Goal: Information Seeking & Learning: Learn about a topic

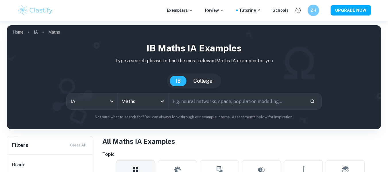
scroll to position [168, 0]
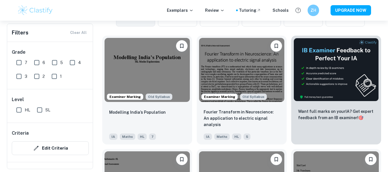
click at [223, 78] on img at bounding box center [241, 70] width 85 height 64
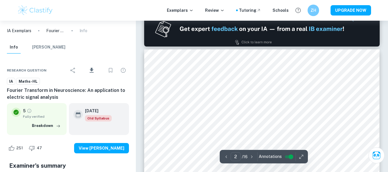
type input "1"
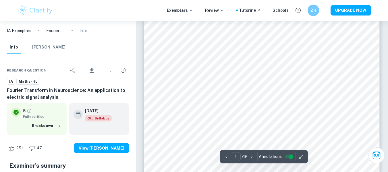
scroll to position [186, 0]
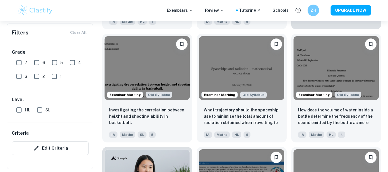
scroll to position [291, 0]
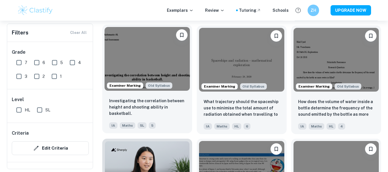
click at [154, 67] on img at bounding box center [146, 59] width 85 height 64
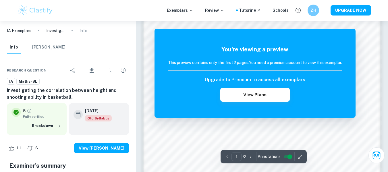
scroll to position [419, 0]
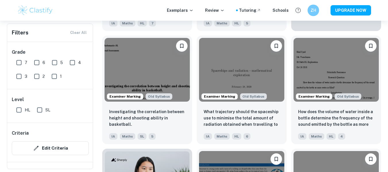
scroll to position [281, 0]
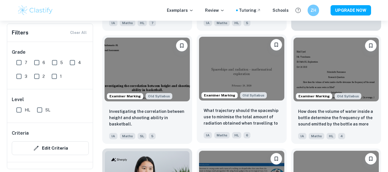
click at [249, 75] on img at bounding box center [241, 69] width 85 height 64
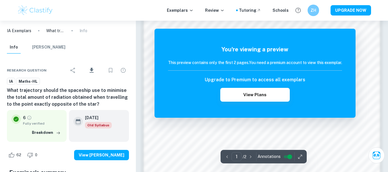
scroll to position [399, 0]
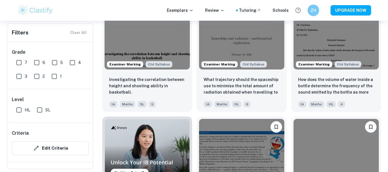
scroll to position [311, 0]
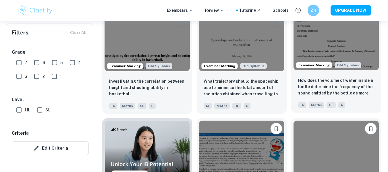
click at [337, 34] on img at bounding box center [335, 39] width 85 height 64
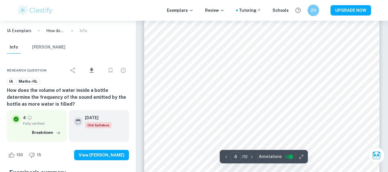
scroll to position [1215, 0]
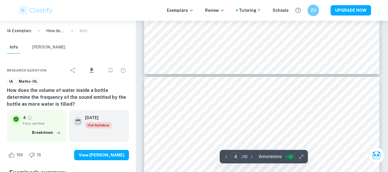
type input "5"
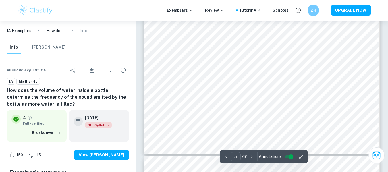
scroll to position [1624, 0]
